Goal: Check status

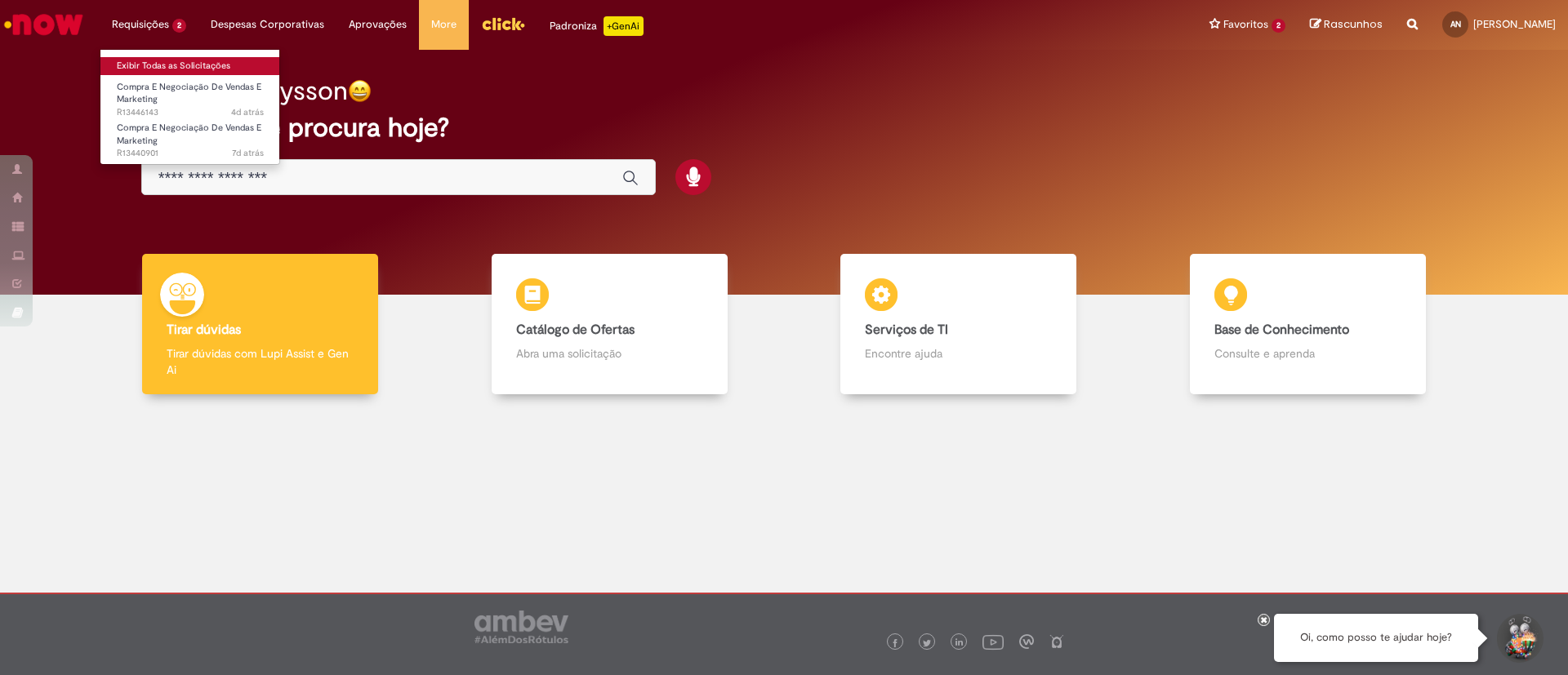
click at [180, 72] on link "Exibir Todas as Solicitações" at bounding box center [190, 66] width 180 height 18
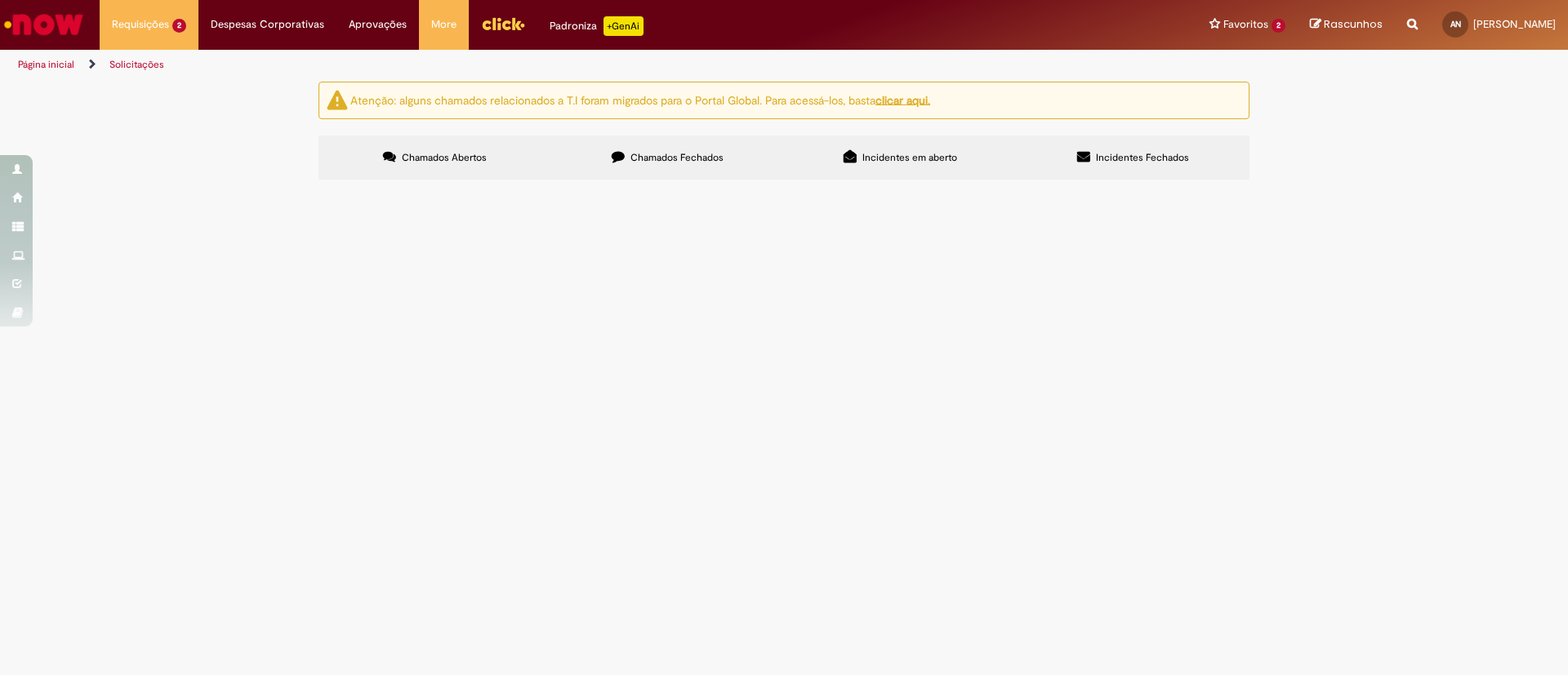
click at [702, 157] on span "Chamados Fechados" at bounding box center [676, 157] width 93 height 13
click at [0, 0] on span "Bom dia, Segue informações para cadastro de PDVs e Criação do código EG para a …" at bounding box center [0, 0] width 0 height 0
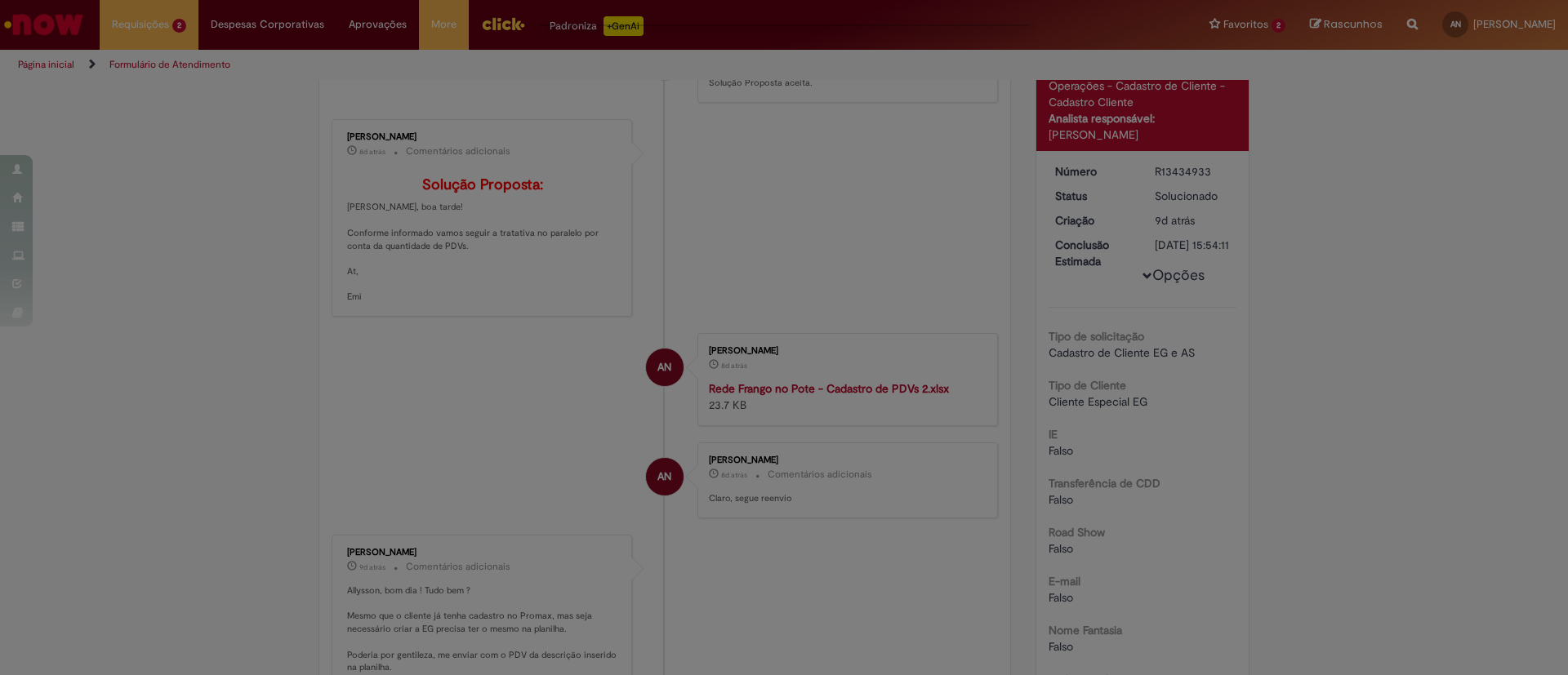
click at [501, 396] on div "Feedback" at bounding box center [784, 337] width 1568 height 675
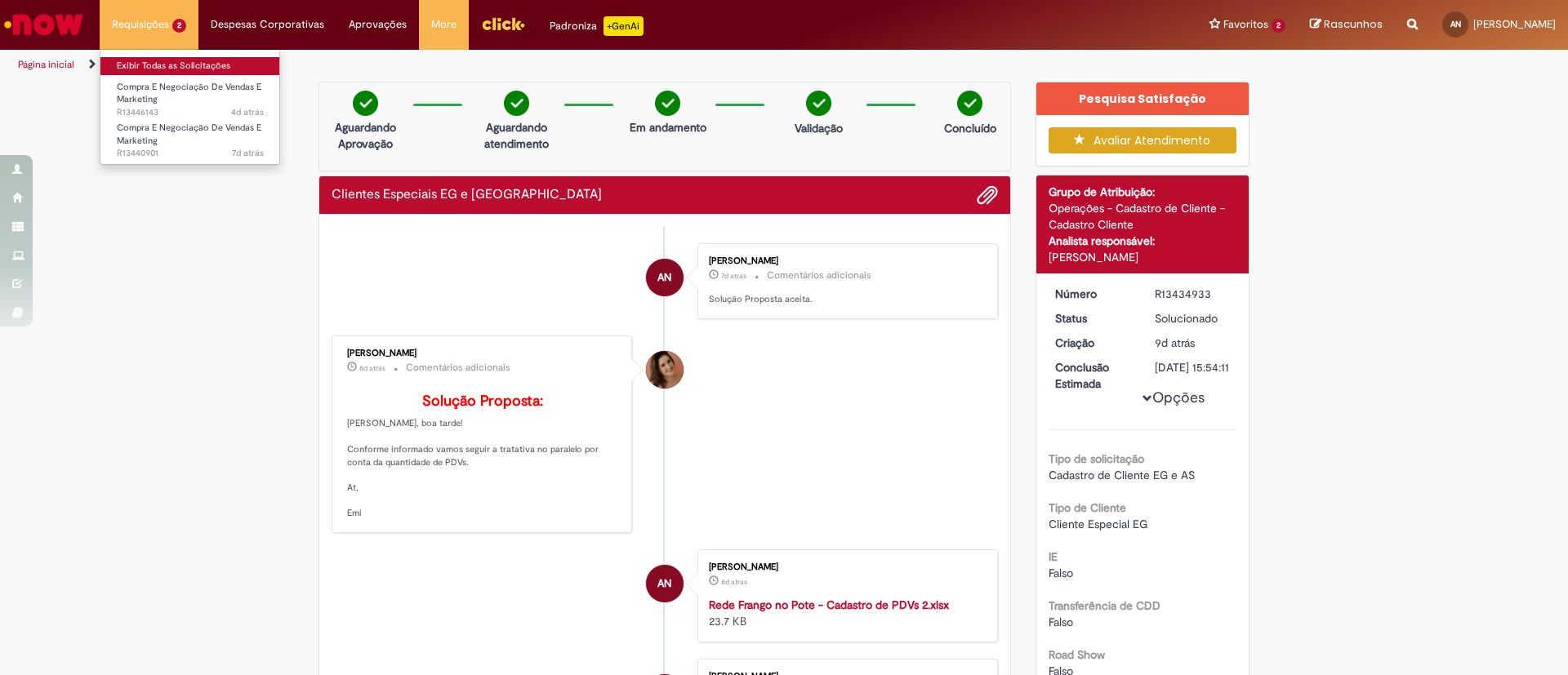
click at [204, 58] on link "Exibir Todas as Solicitações" at bounding box center [190, 66] width 180 height 18
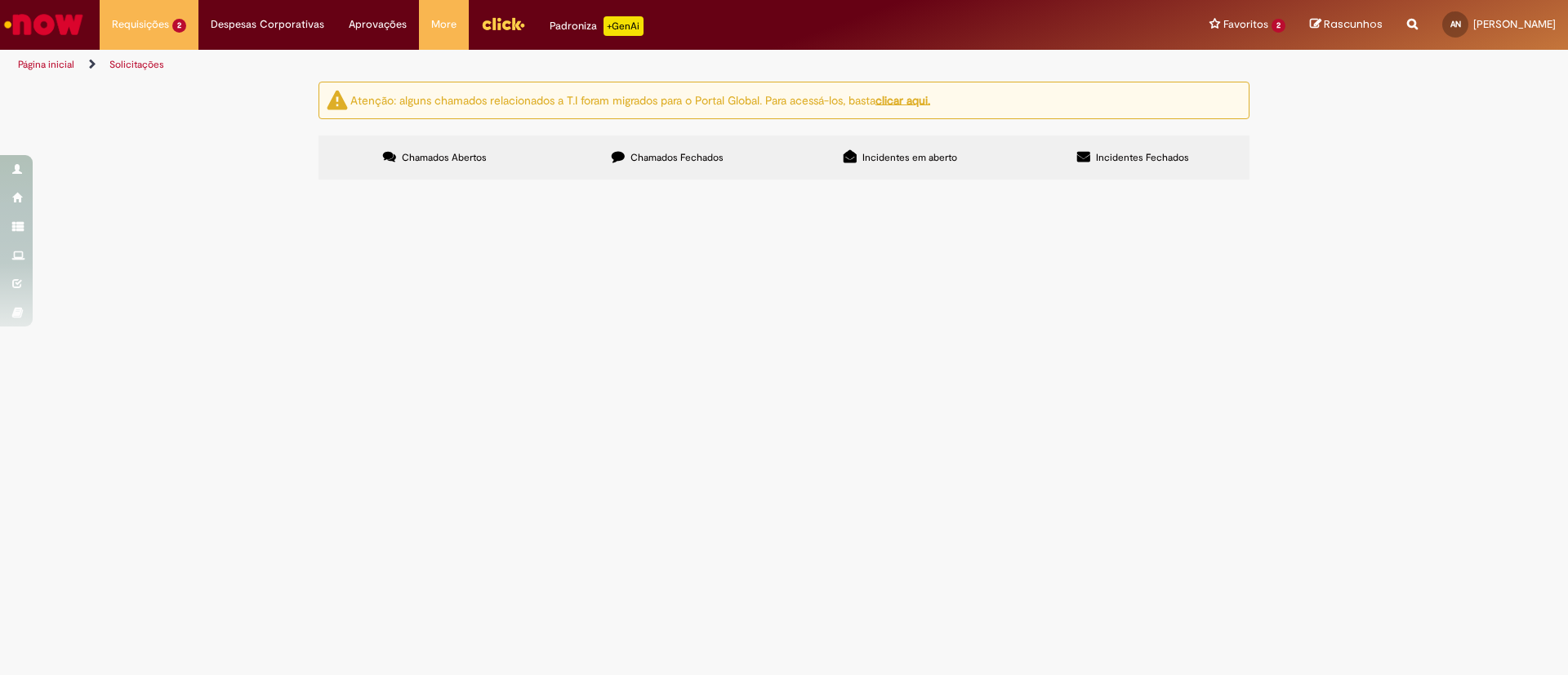
click at [668, 166] on label "Chamados Fechados" at bounding box center [668, 157] width 233 height 44
click at [0, 0] on span "ola, solicito criação de SAP por favor para contrato de exclusividade email: [E…" at bounding box center [0, 0] width 0 height 0
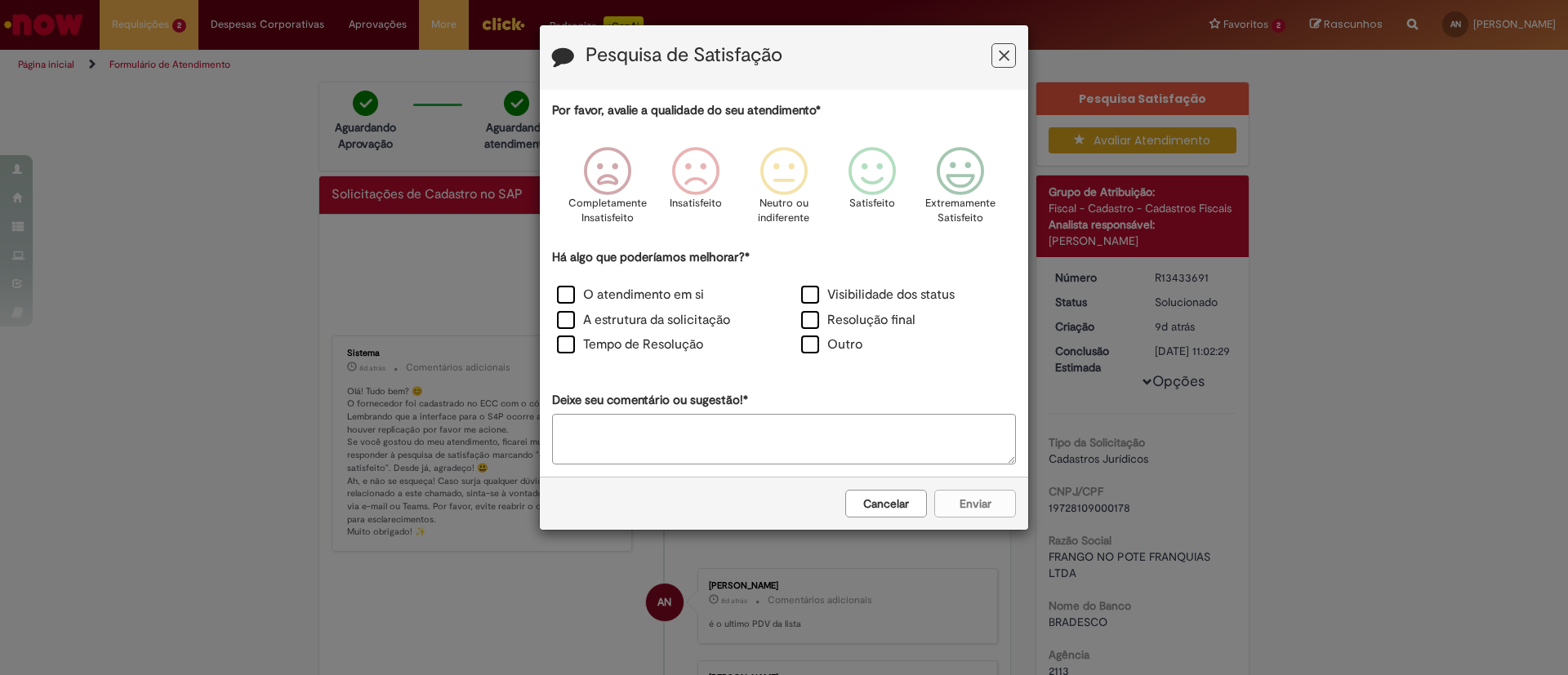
click at [1007, 62] on icon "Feedback" at bounding box center [1004, 56] width 10 height 17
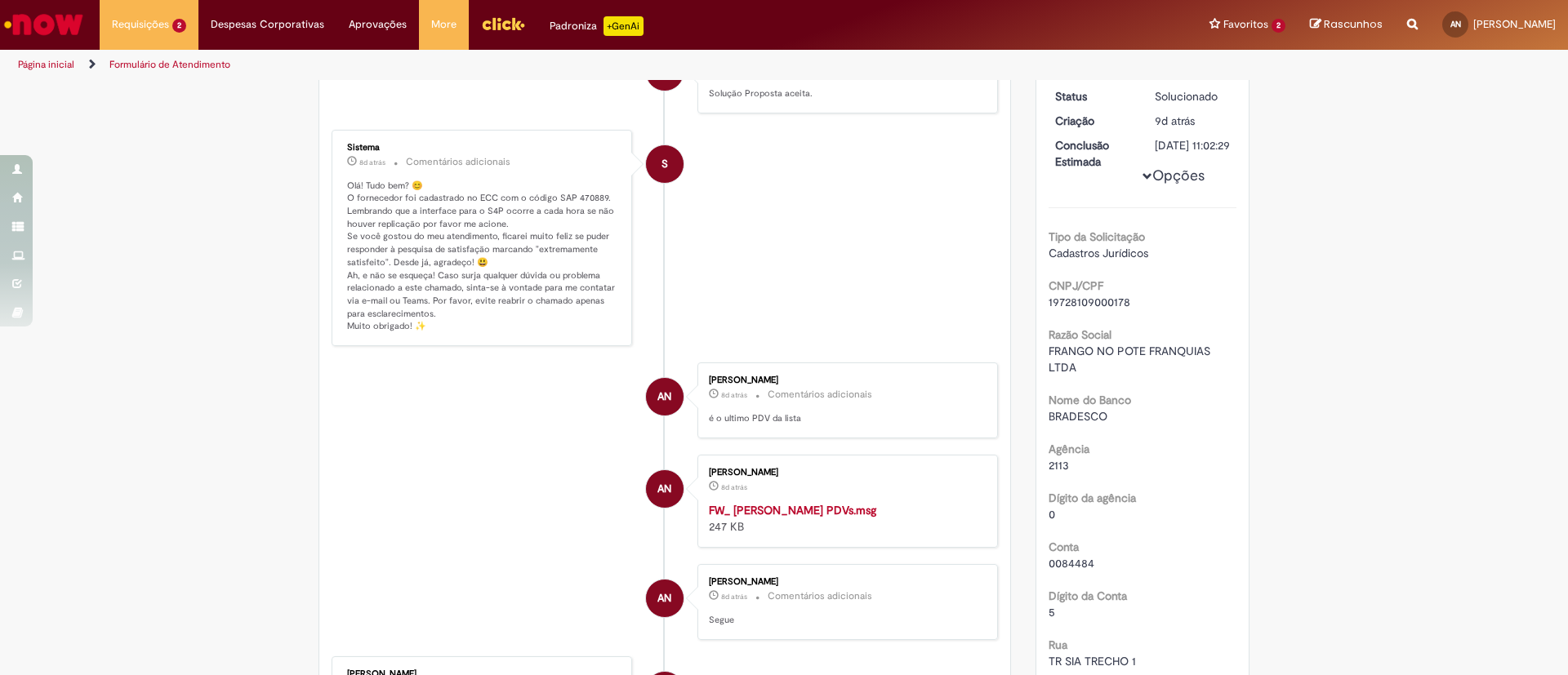
scroll to position [245, 0]
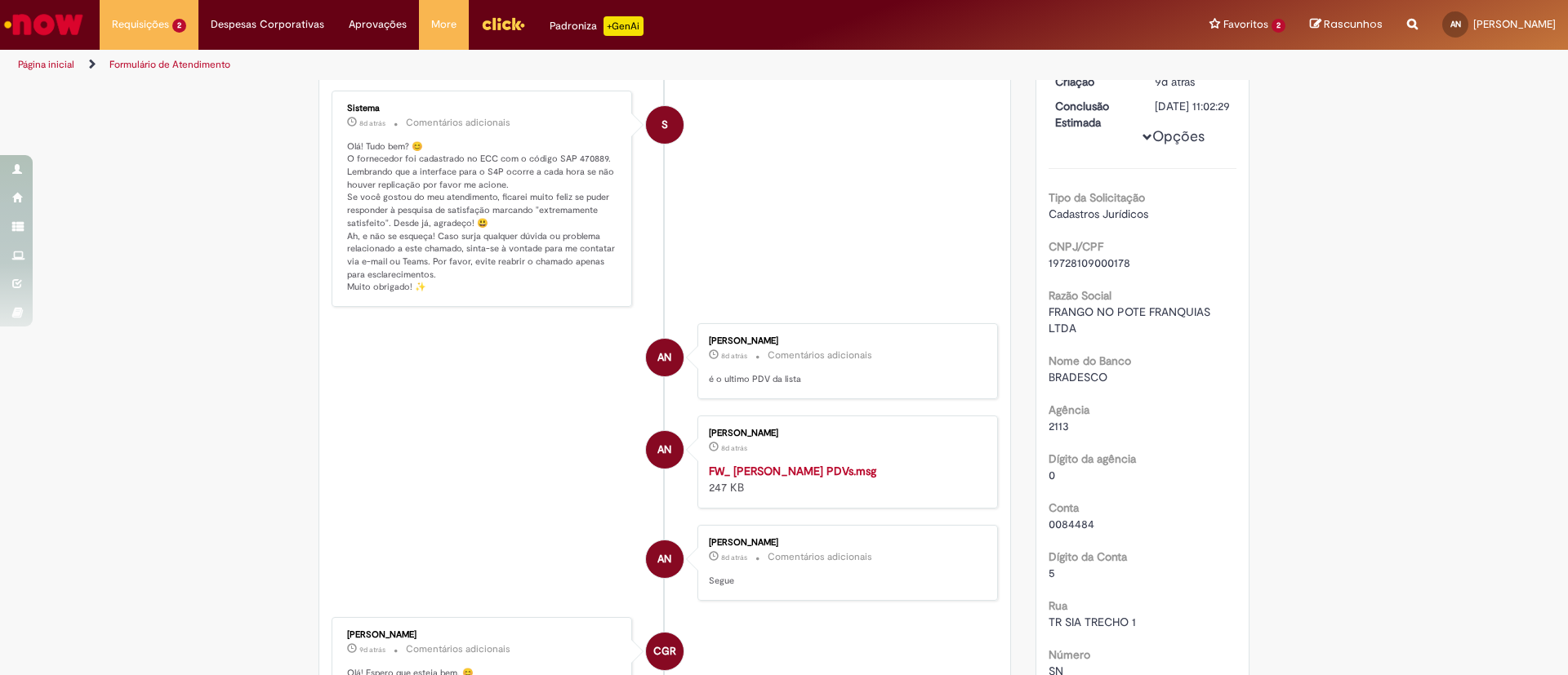
drag, startPoint x: 1135, startPoint y: 282, endPoint x: 1031, endPoint y: 291, distance: 104.4
click at [1037, 291] on div "Número R13433691 Status Solucionado Criação 9d atrás 9 dias atrás Conclusão Est…" at bounding box center [1144, 505] width 214 height 986
click at [1110, 271] on span "19728109000178" at bounding box center [1089, 263] width 81 height 15
click at [1071, 271] on span "19728109000178" at bounding box center [1089, 263] width 81 height 15
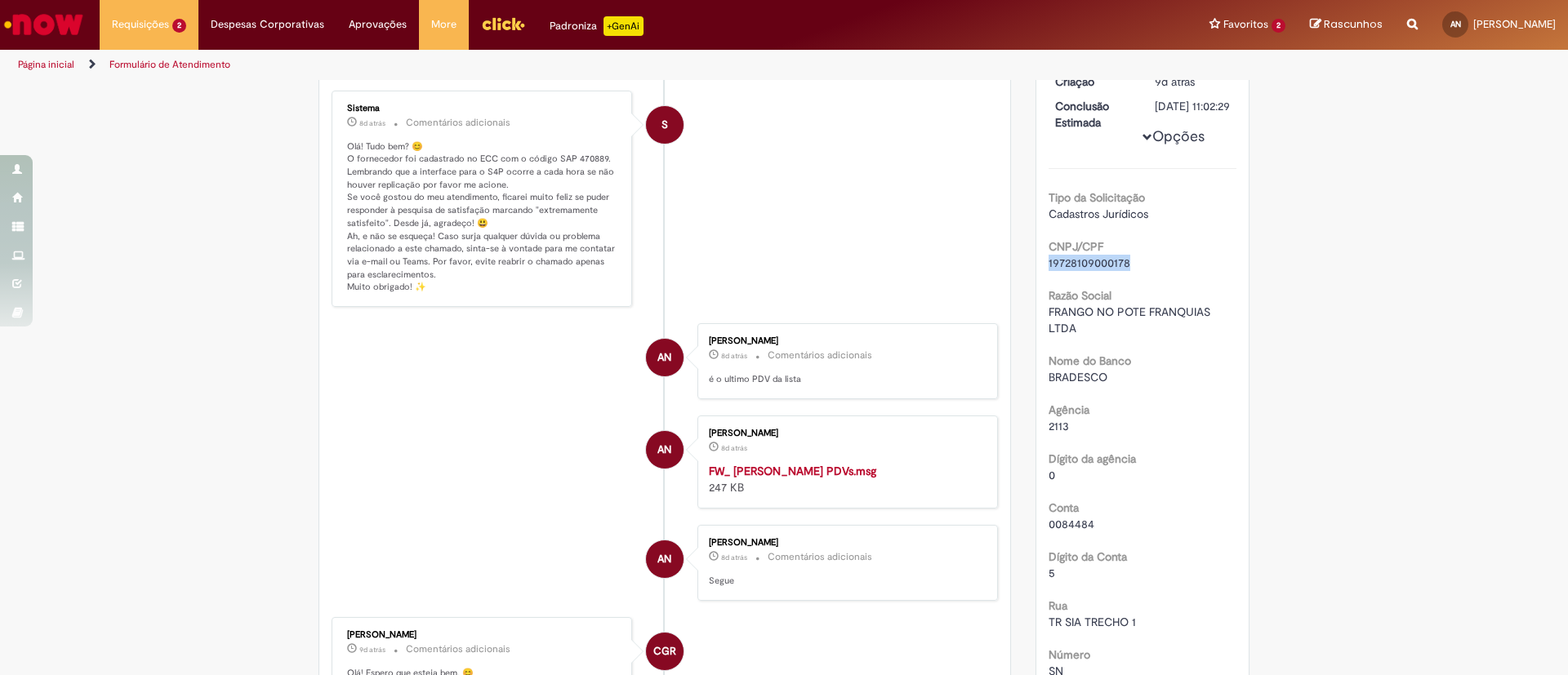
copy span "19728109000178"
drag, startPoint x: 546, startPoint y: 156, endPoint x: 593, endPoint y: 163, distance: 47.5
click at [593, 163] on p "Olá! Tudo bem? 😊 O fornecedor foi cadastrado no ECC com o código SAP 470889. Le…" at bounding box center [483, 217] width 272 height 154
copy p "AP 470889."
click at [540, 472] on li "AN Allysson Belle Dalla Nora 8d atrás 8 dias atrás FW_ Cadastros PDVs.msg 247 KB" at bounding box center [665, 462] width 667 height 93
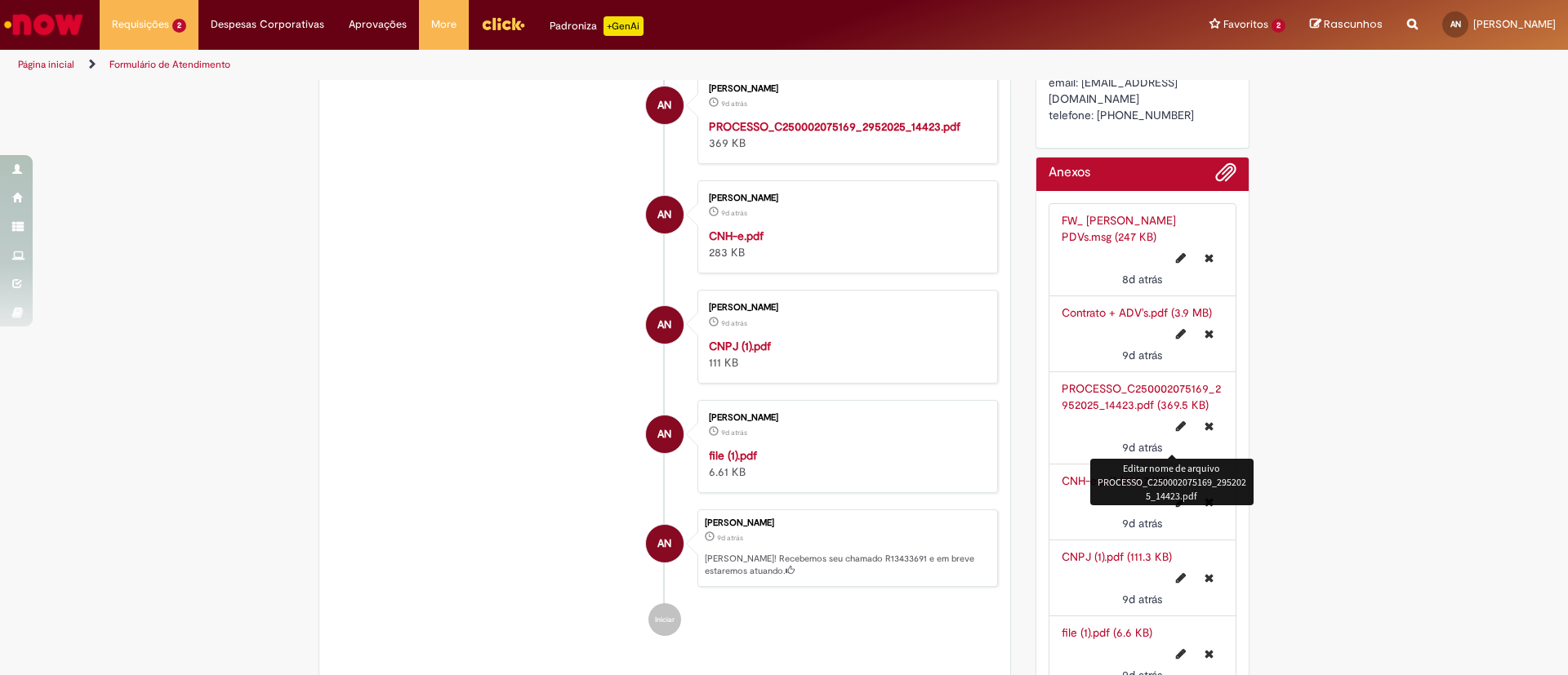
scroll to position [1102, 0]
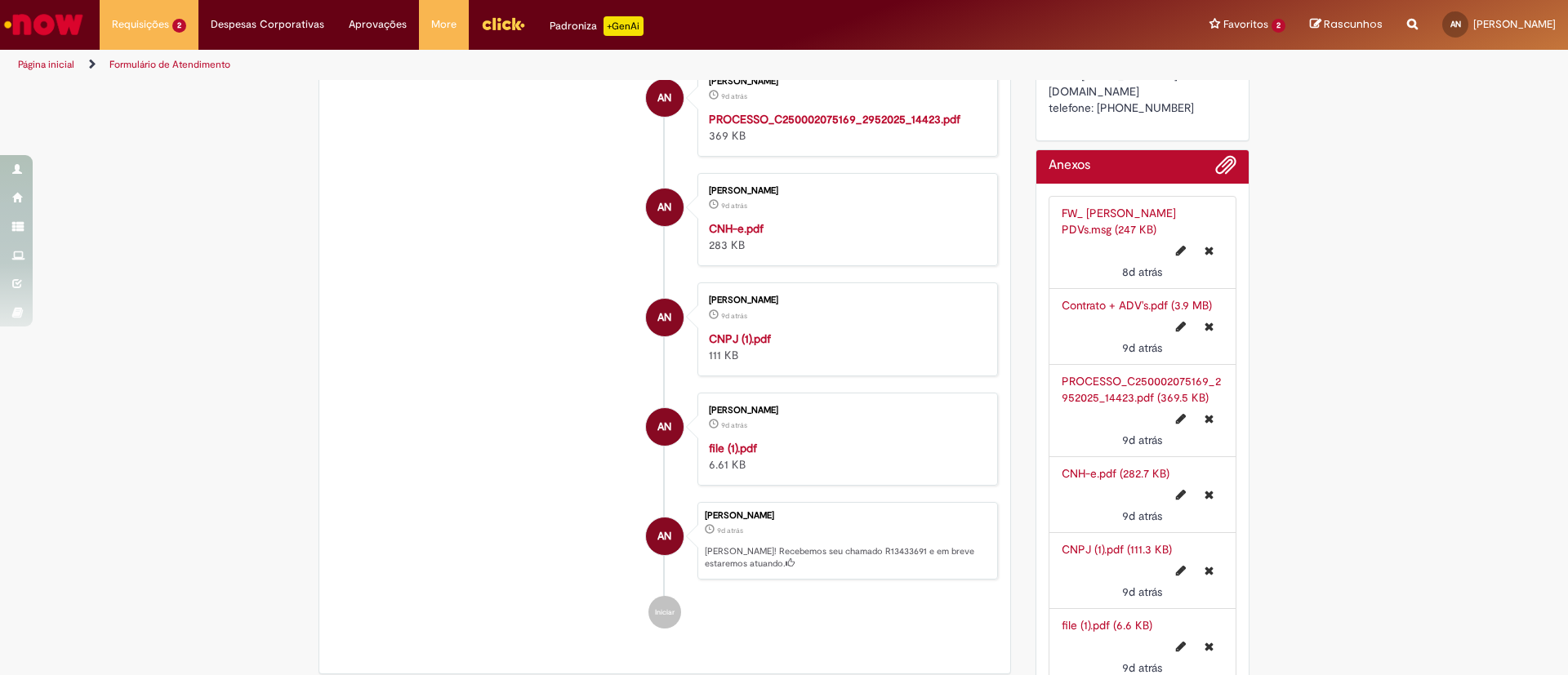
click at [1090, 466] on link "CNH-e.pdf (282.7 KB)" at bounding box center [1116, 474] width 108 height 15
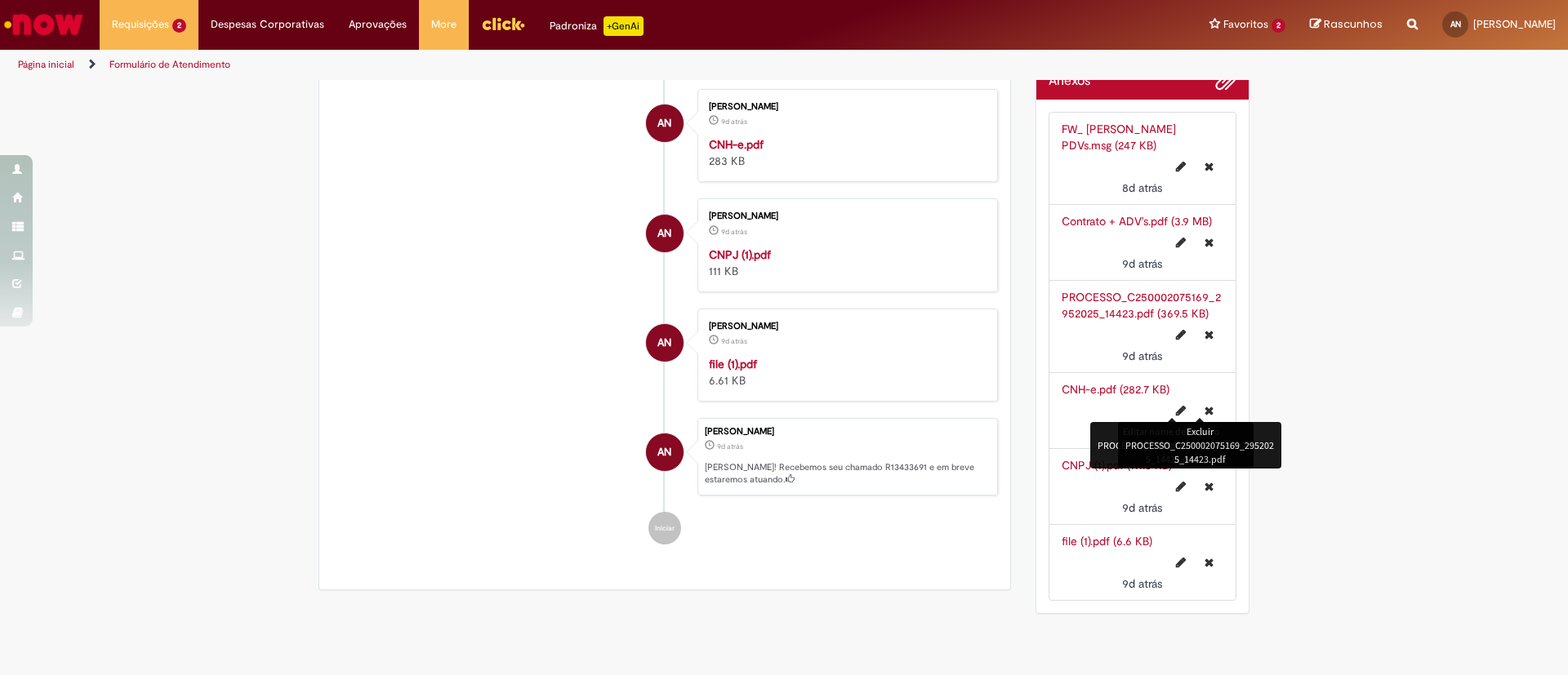
scroll to position [1225, 0]
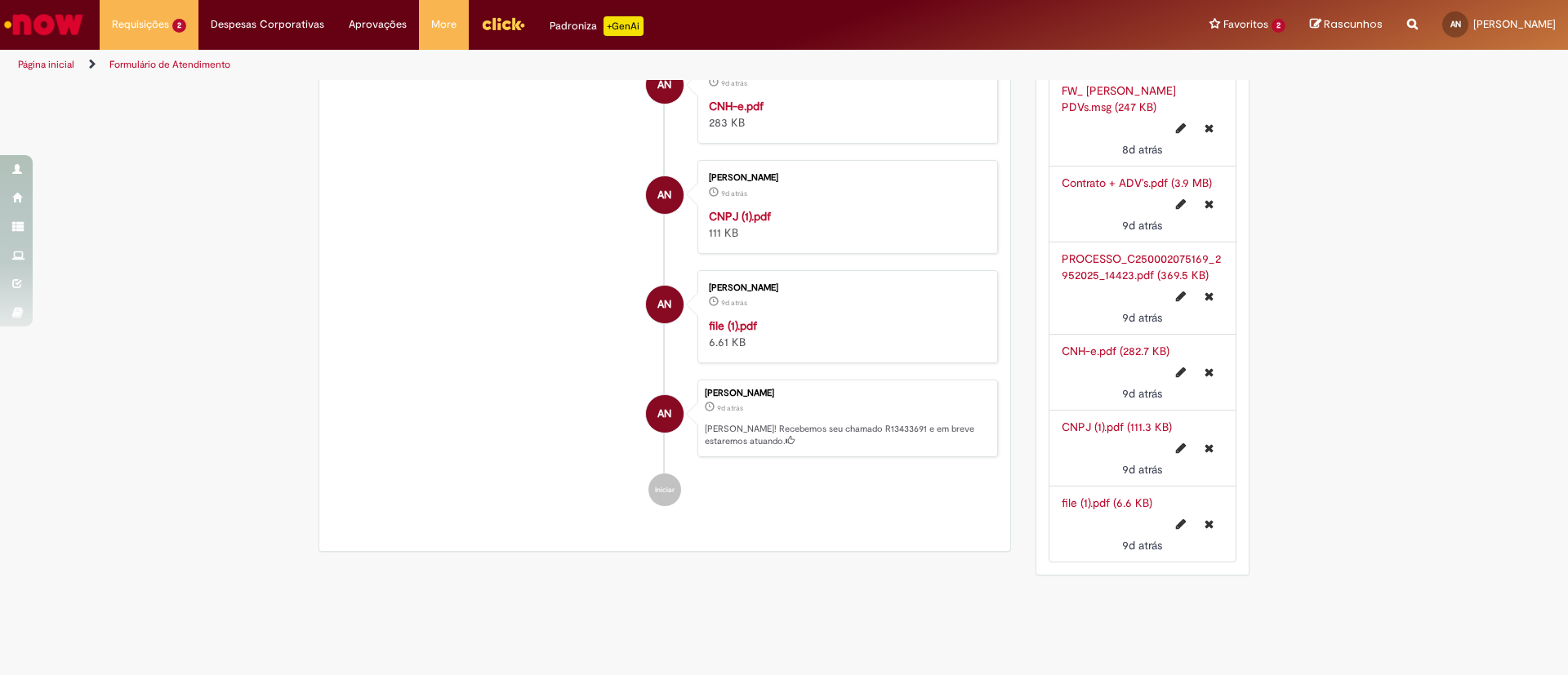
click at [1086, 419] on link "CNPJ (1).pdf (111.3 KB)" at bounding box center [1117, 427] width 111 height 15
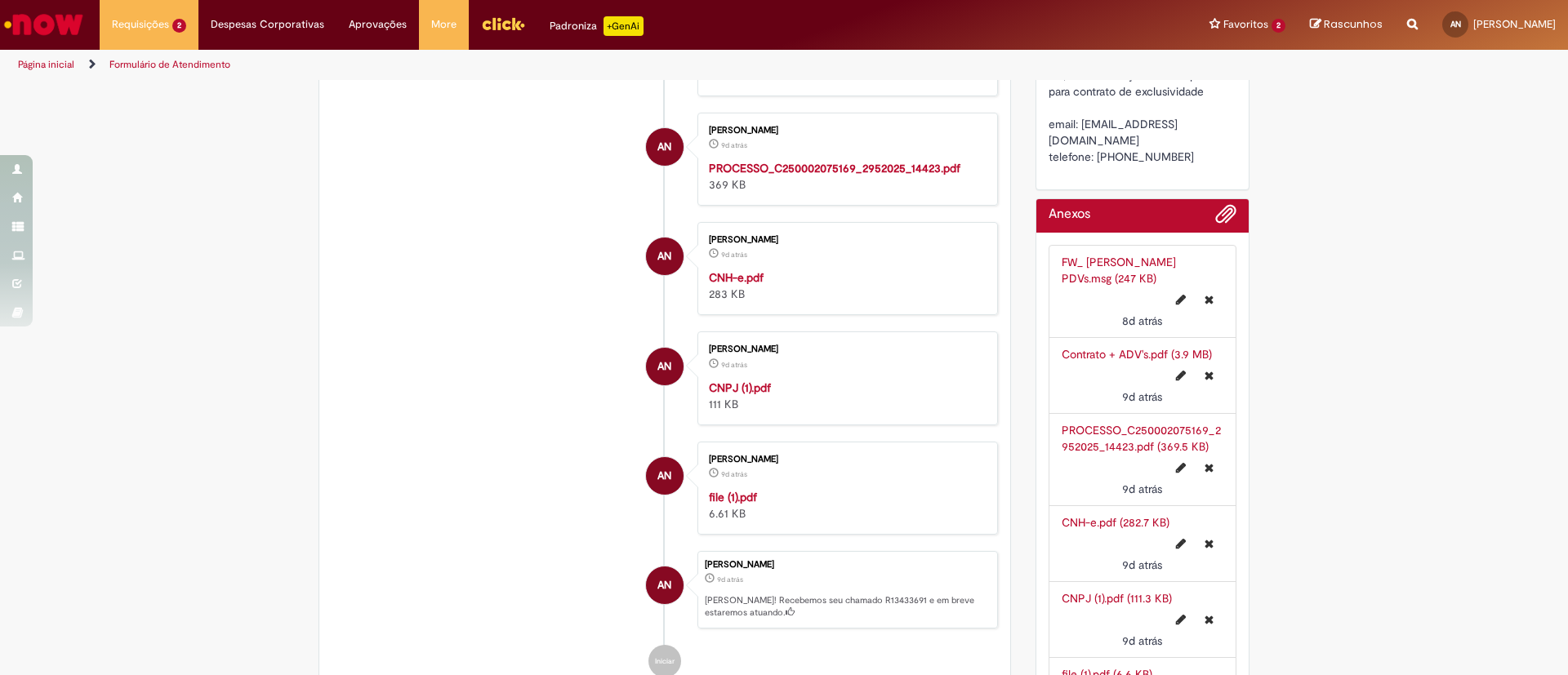
scroll to position [1102, 0]
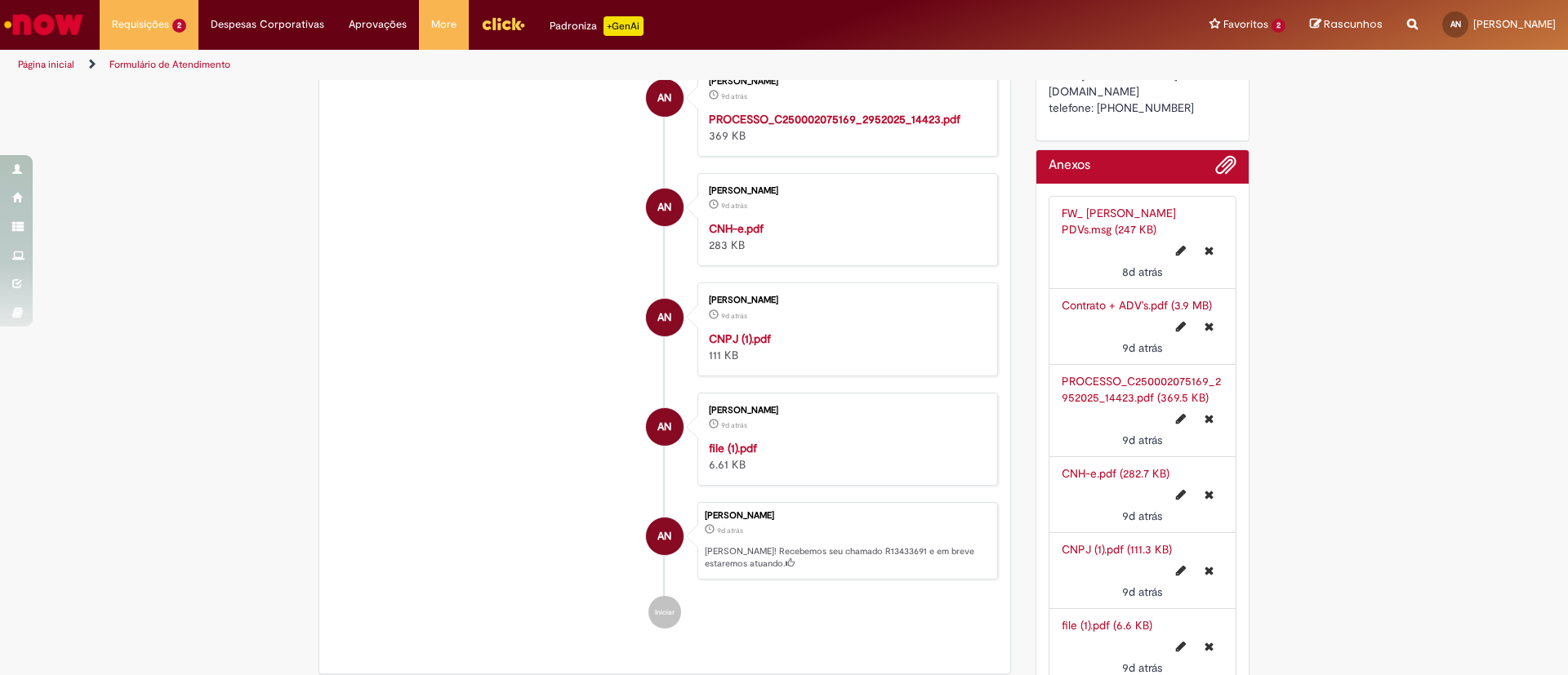
click at [742, 448] on strong "file (1).pdf" at bounding box center [732, 448] width 48 height 15
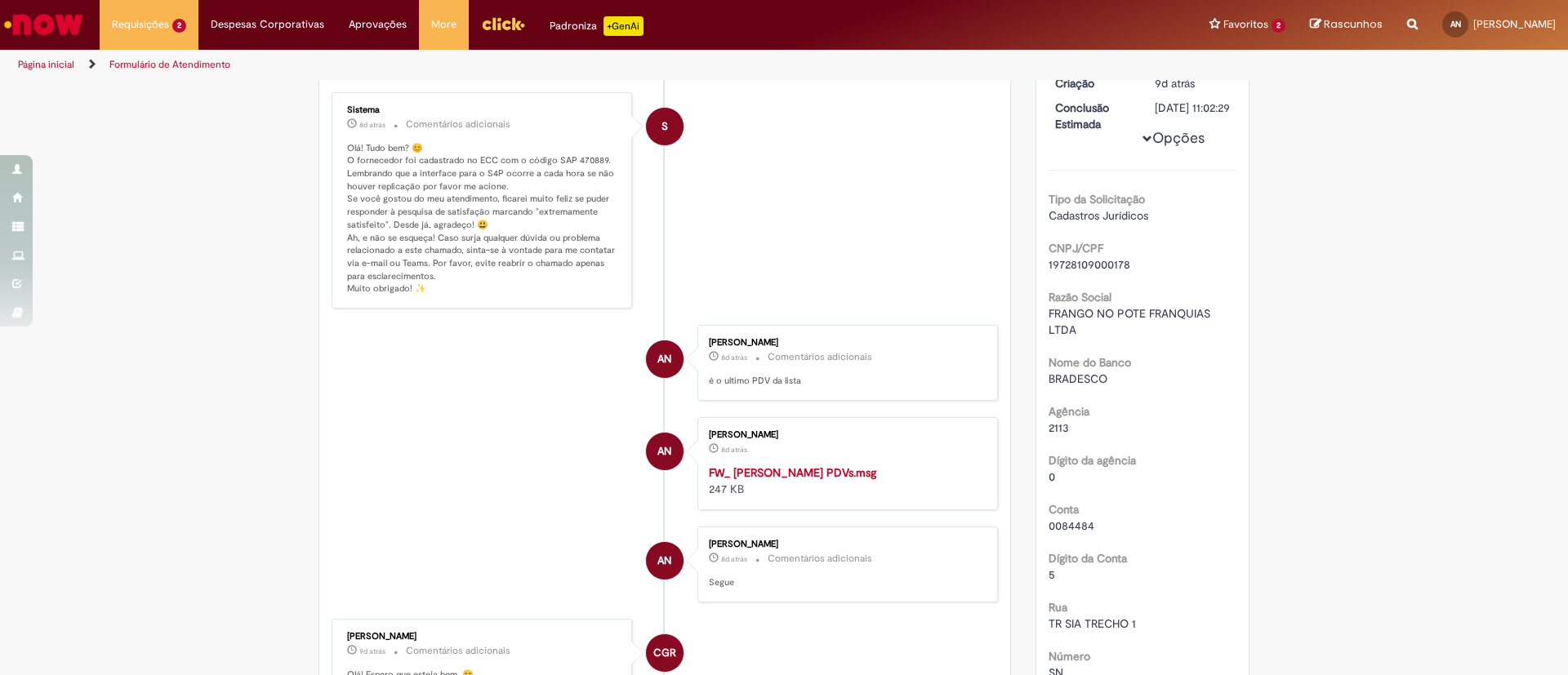
scroll to position [0, 0]
